Goal: Submit feedback/report problem

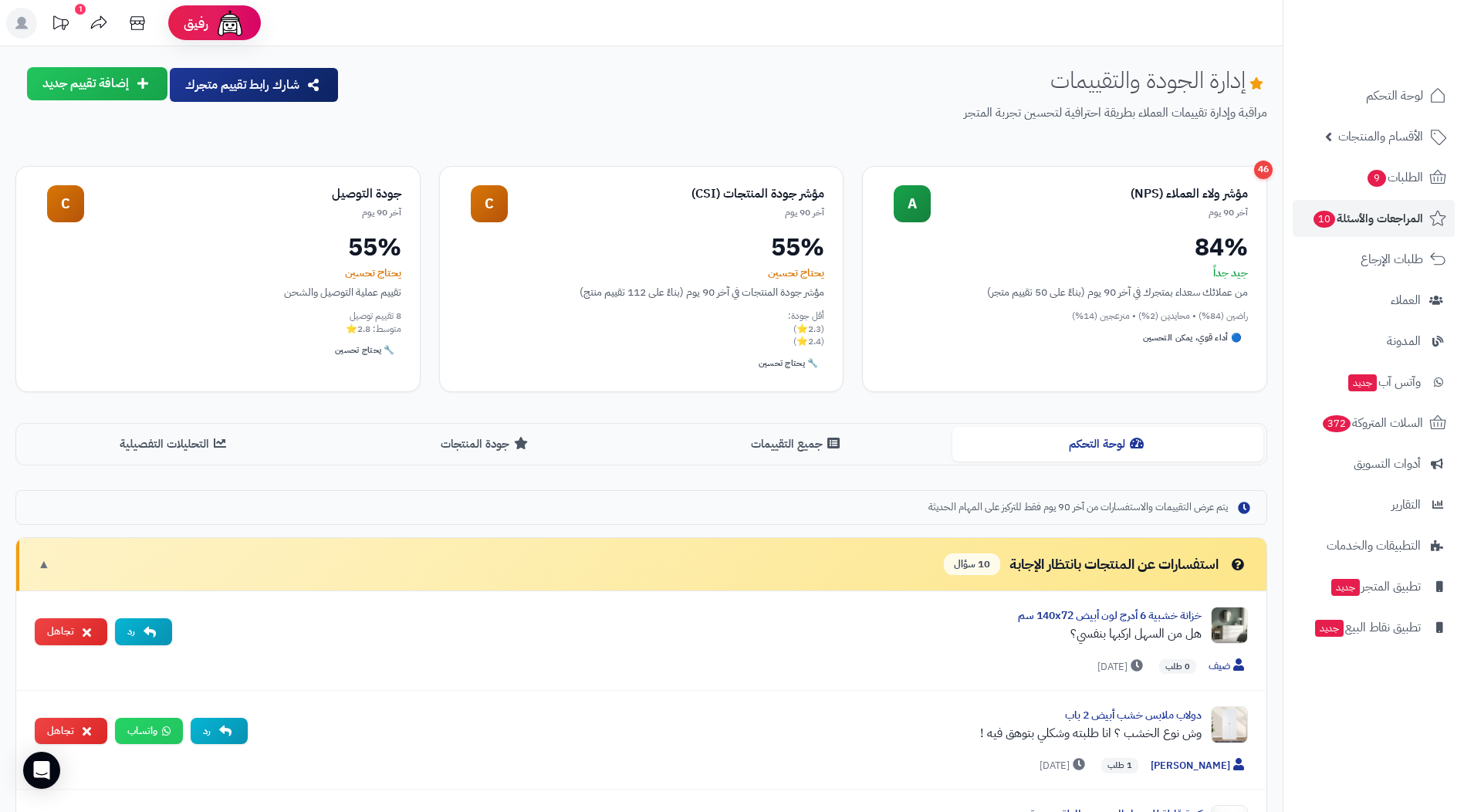
scroll to position [463, 0]
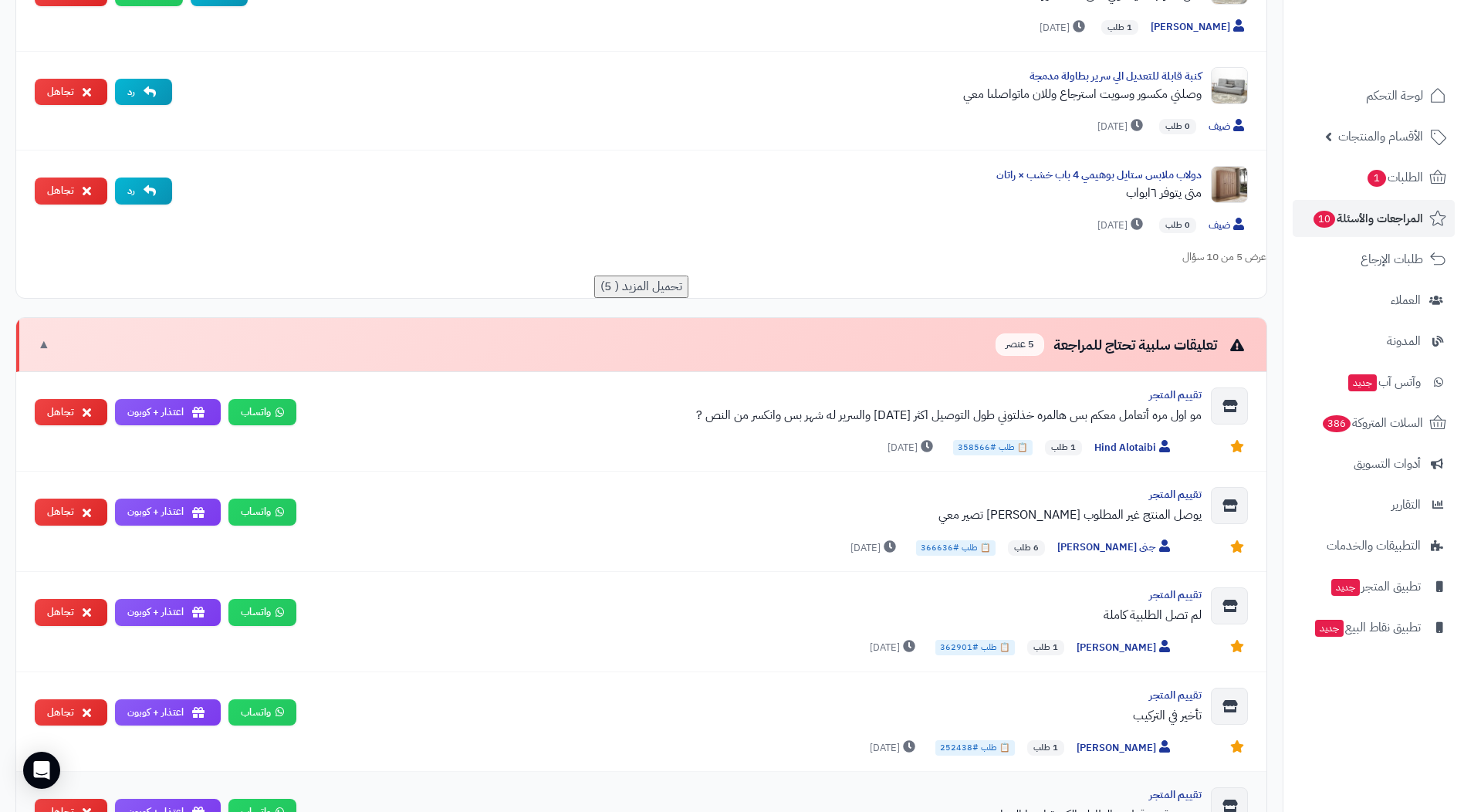
scroll to position [927, 0]
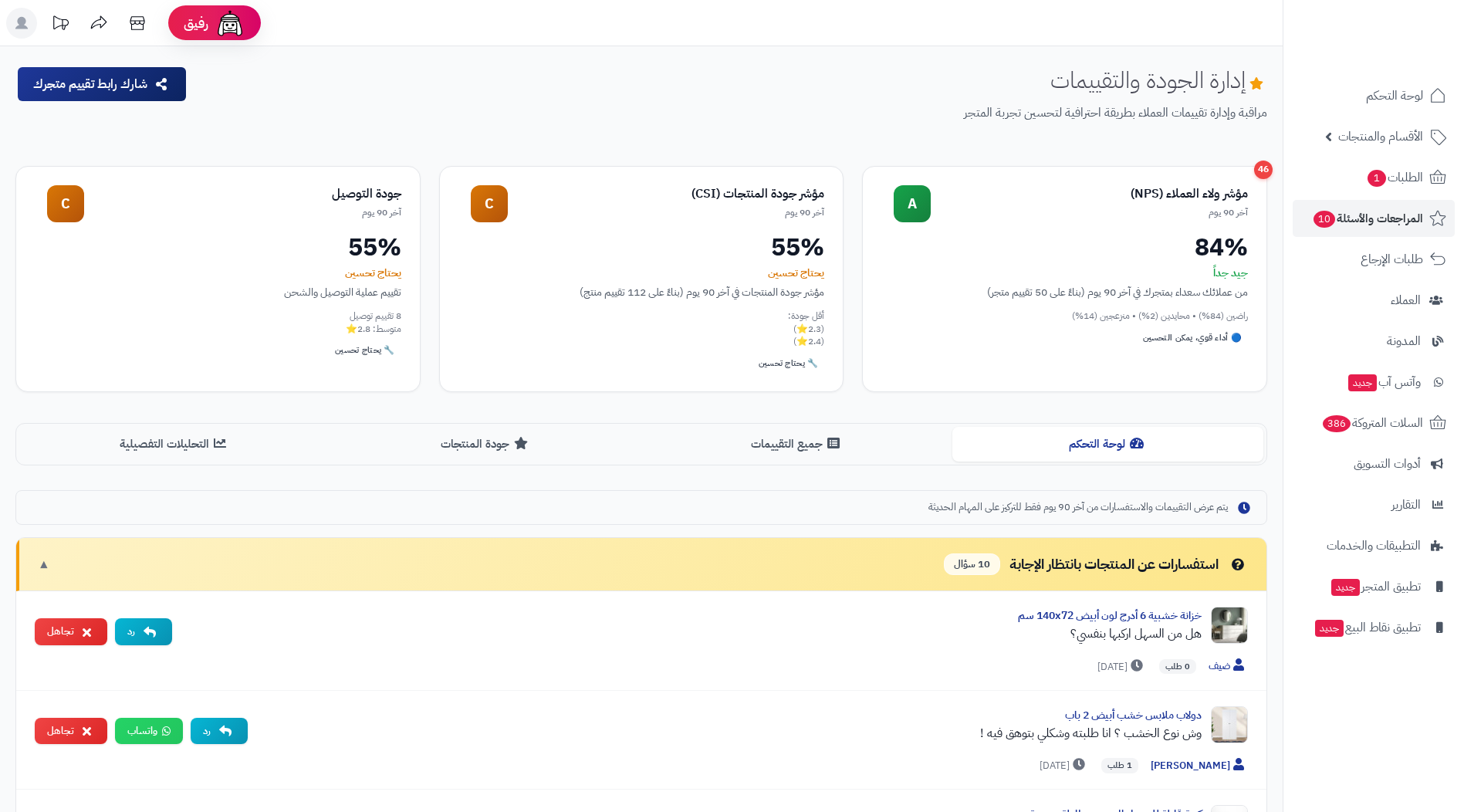
scroll to position [927, 0]
